Goal: Task Accomplishment & Management: Use online tool/utility

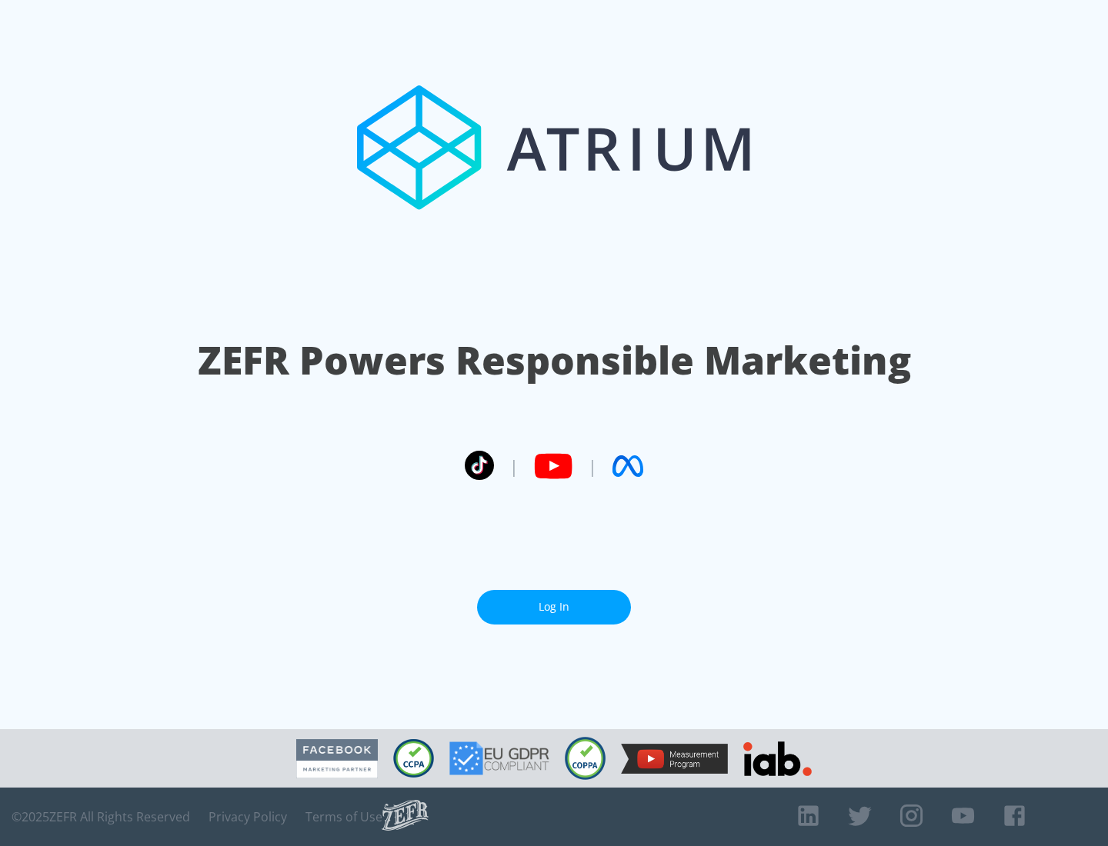
click at [554, 601] on link "Log In" at bounding box center [554, 607] width 154 height 35
